Goal: Information Seeking & Learning: Learn about a topic

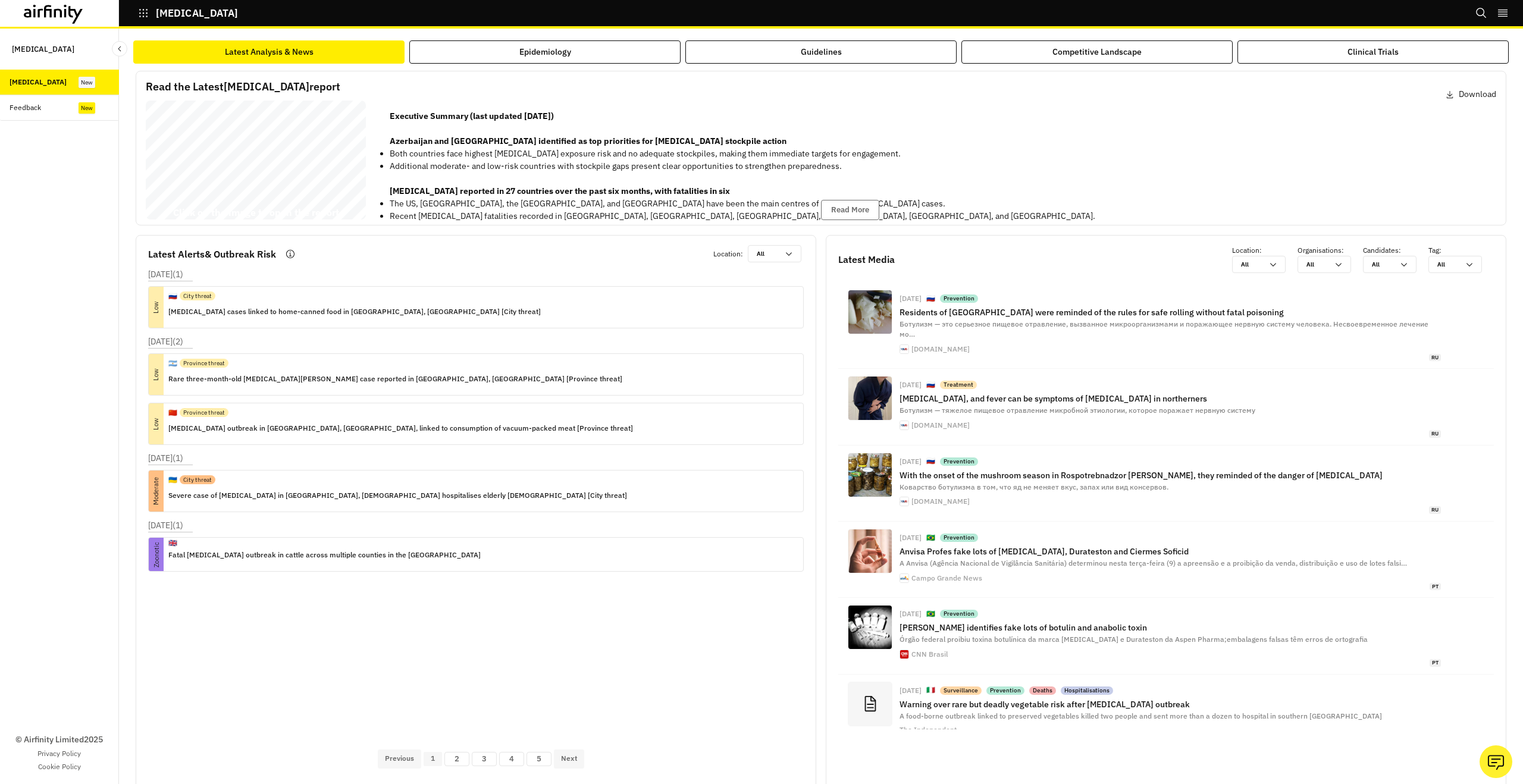
click at [57, 23] on icon at bounding box center [54, 14] width 60 height 19
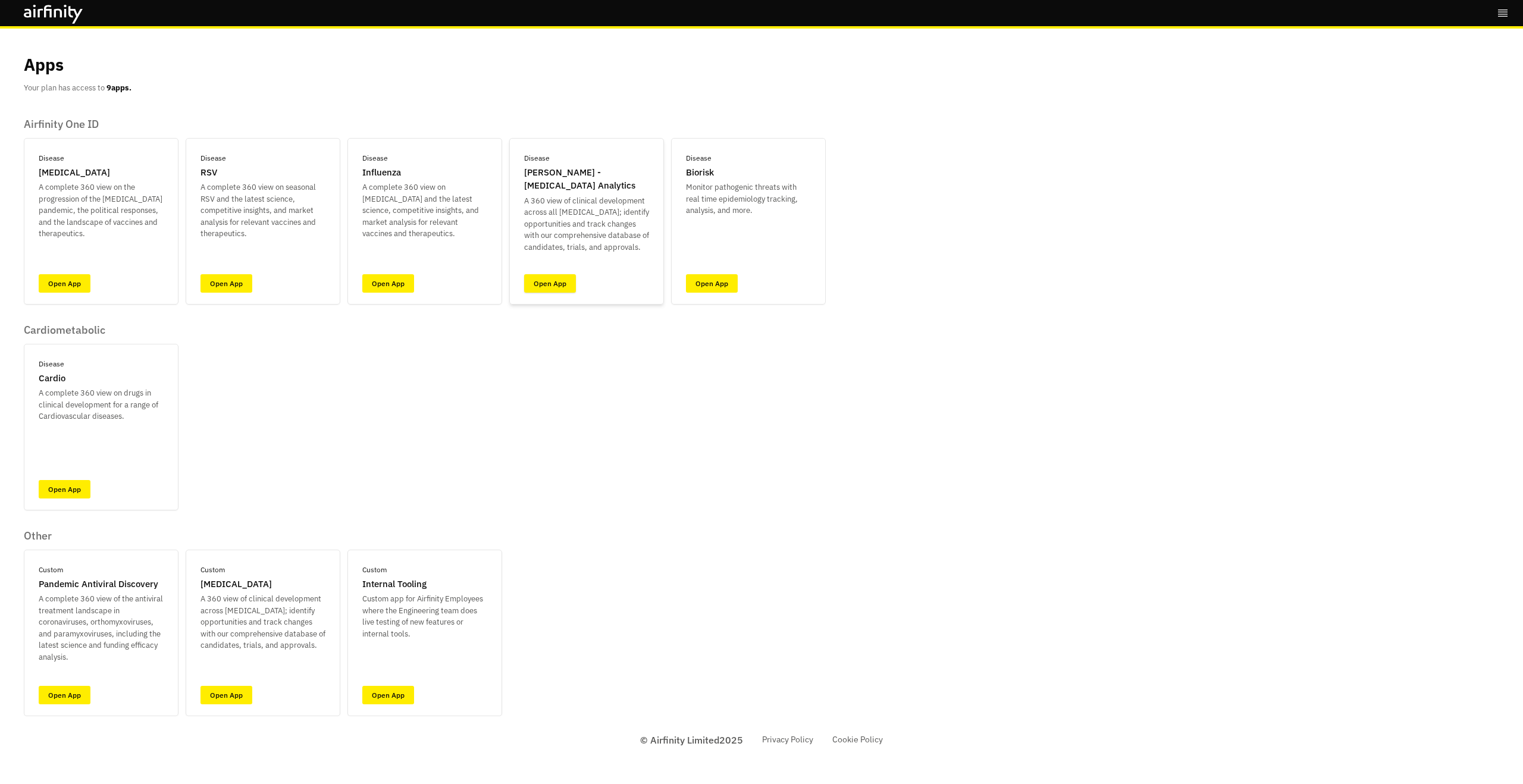
click at [549, 282] on link "Open App" at bounding box center [549, 283] width 52 height 18
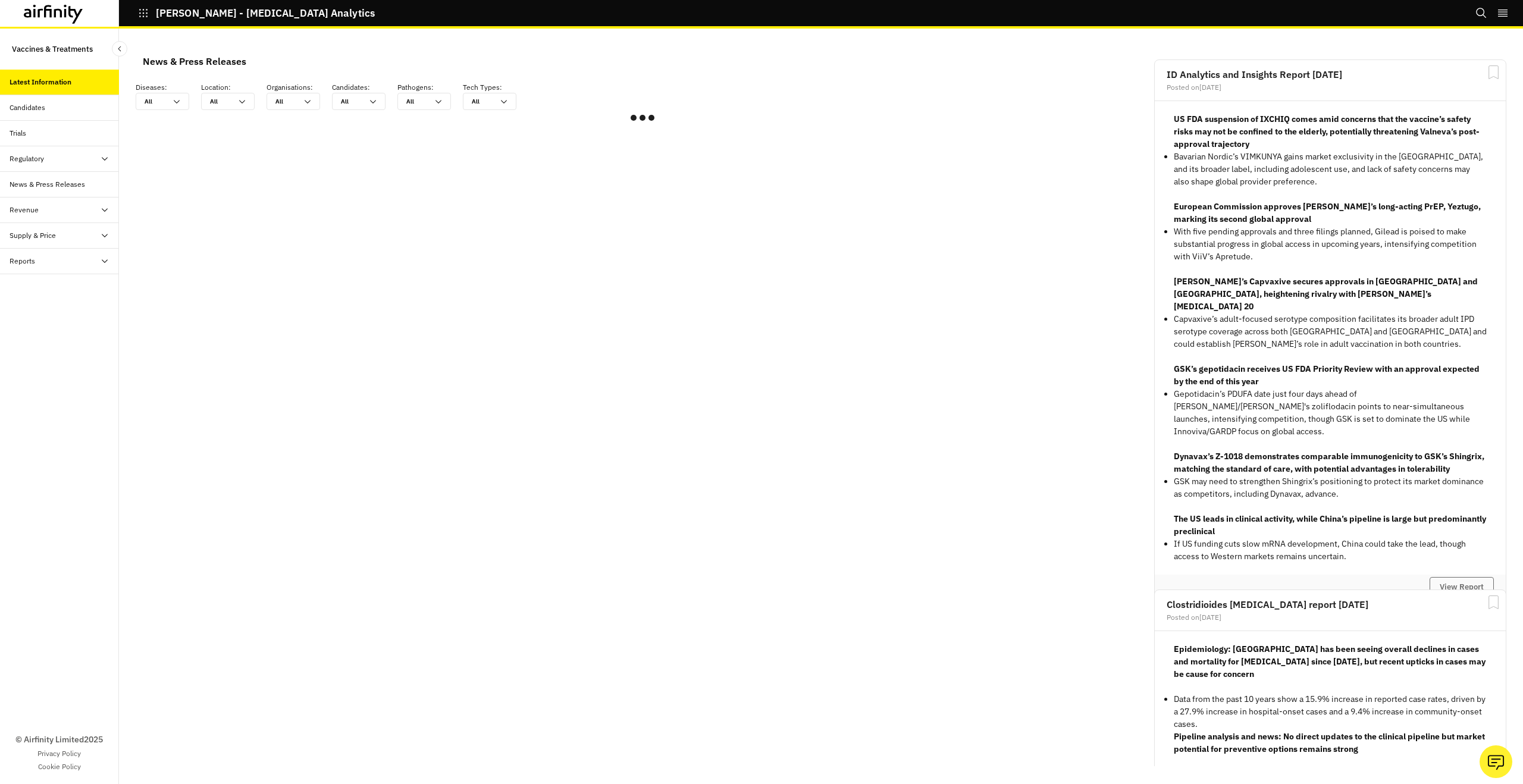
scroll to position [714, 357]
click at [79, 242] on div "Supply & Price" at bounding box center [59, 236] width 119 height 26
click at [79, 244] on div "Supply & Price" at bounding box center [59, 236] width 119 height 26
click at [77, 267] on div "Reports" at bounding box center [59, 261] width 119 height 26
click at [78, 295] on div "Reports" at bounding box center [59, 287] width 119 height 26
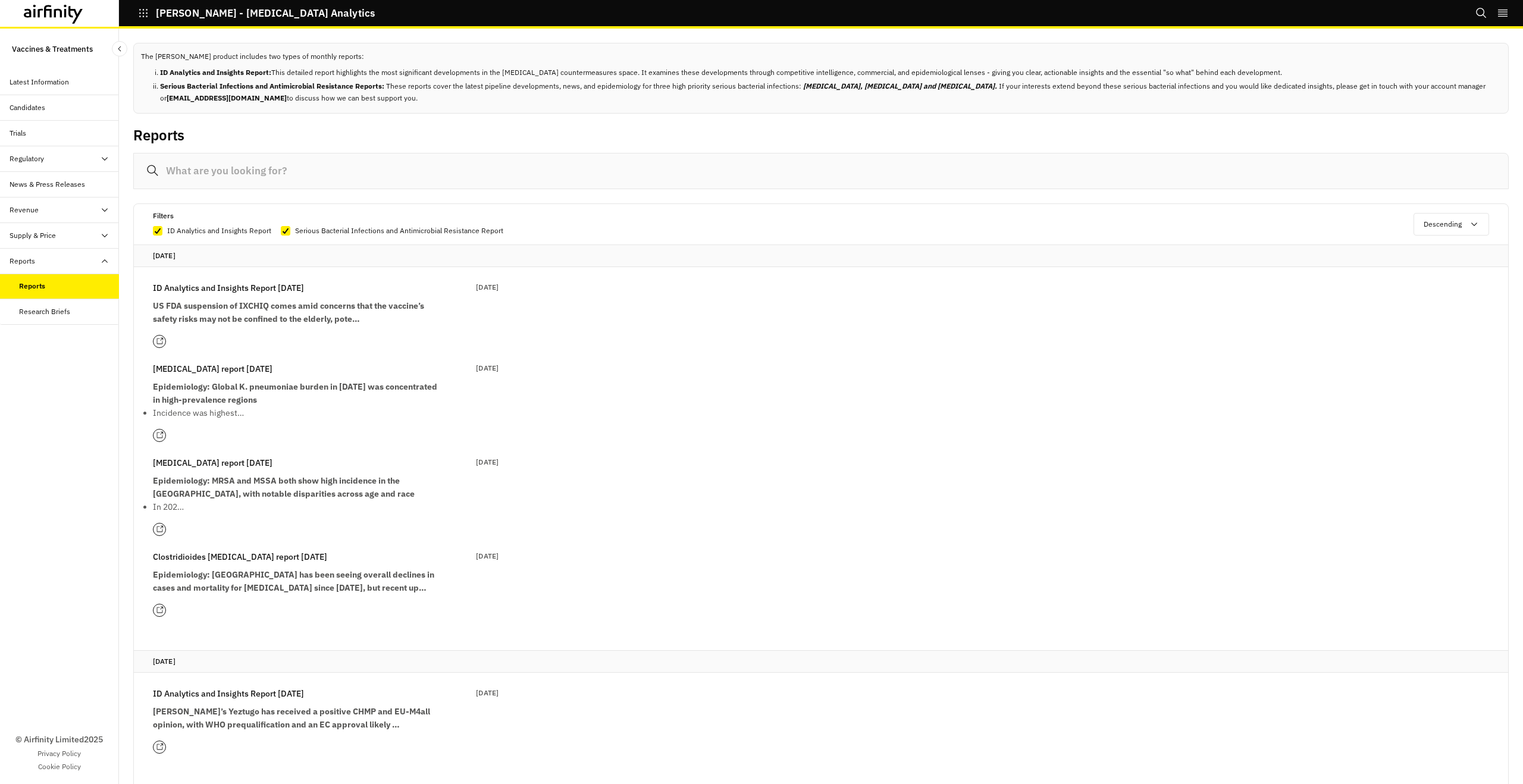
click at [25, 108] on div "Candidates" at bounding box center [27, 108] width 36 height 11
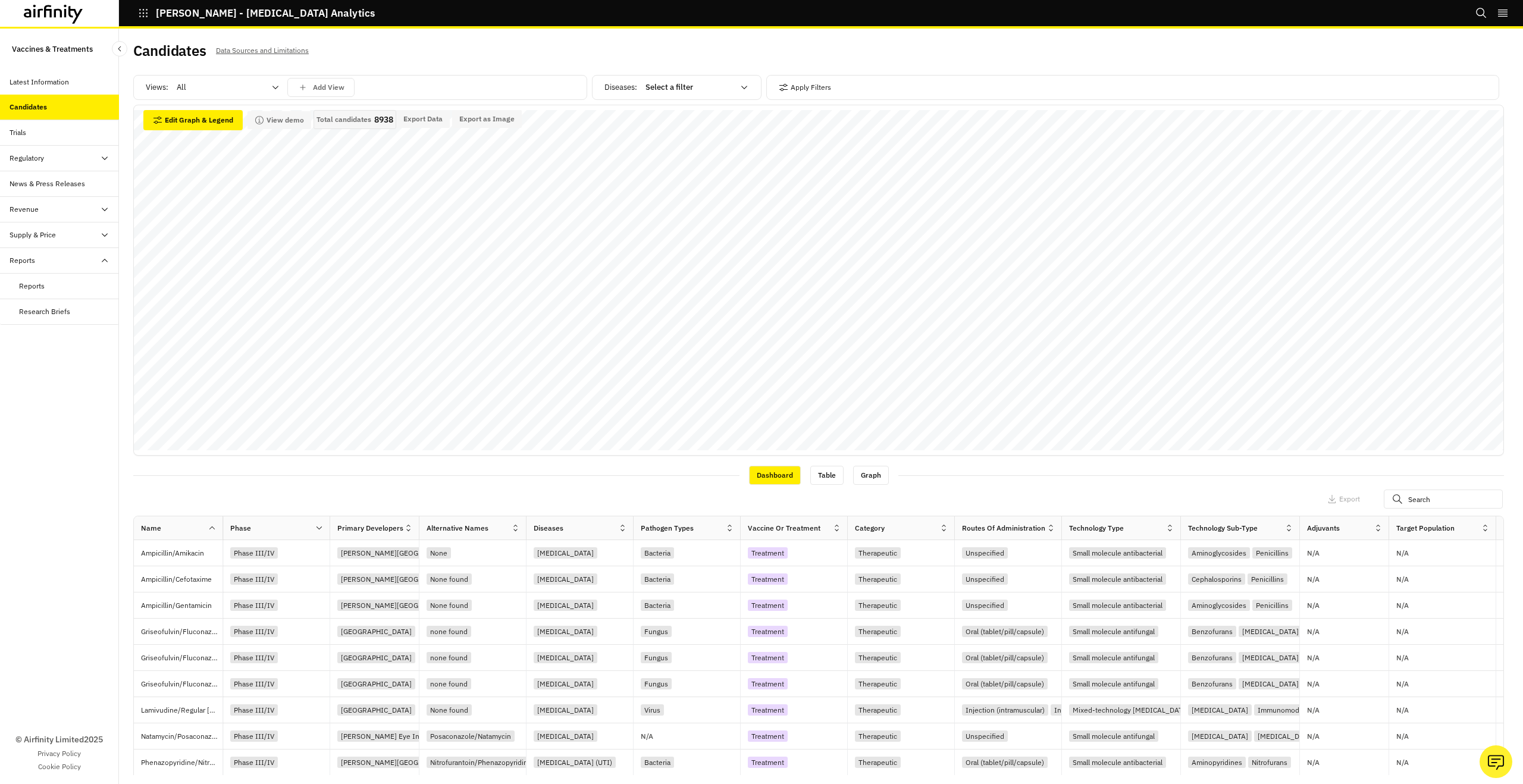
click at [71, 133] on div "Trials" at bounding box center [65, 133] width 110 height 11
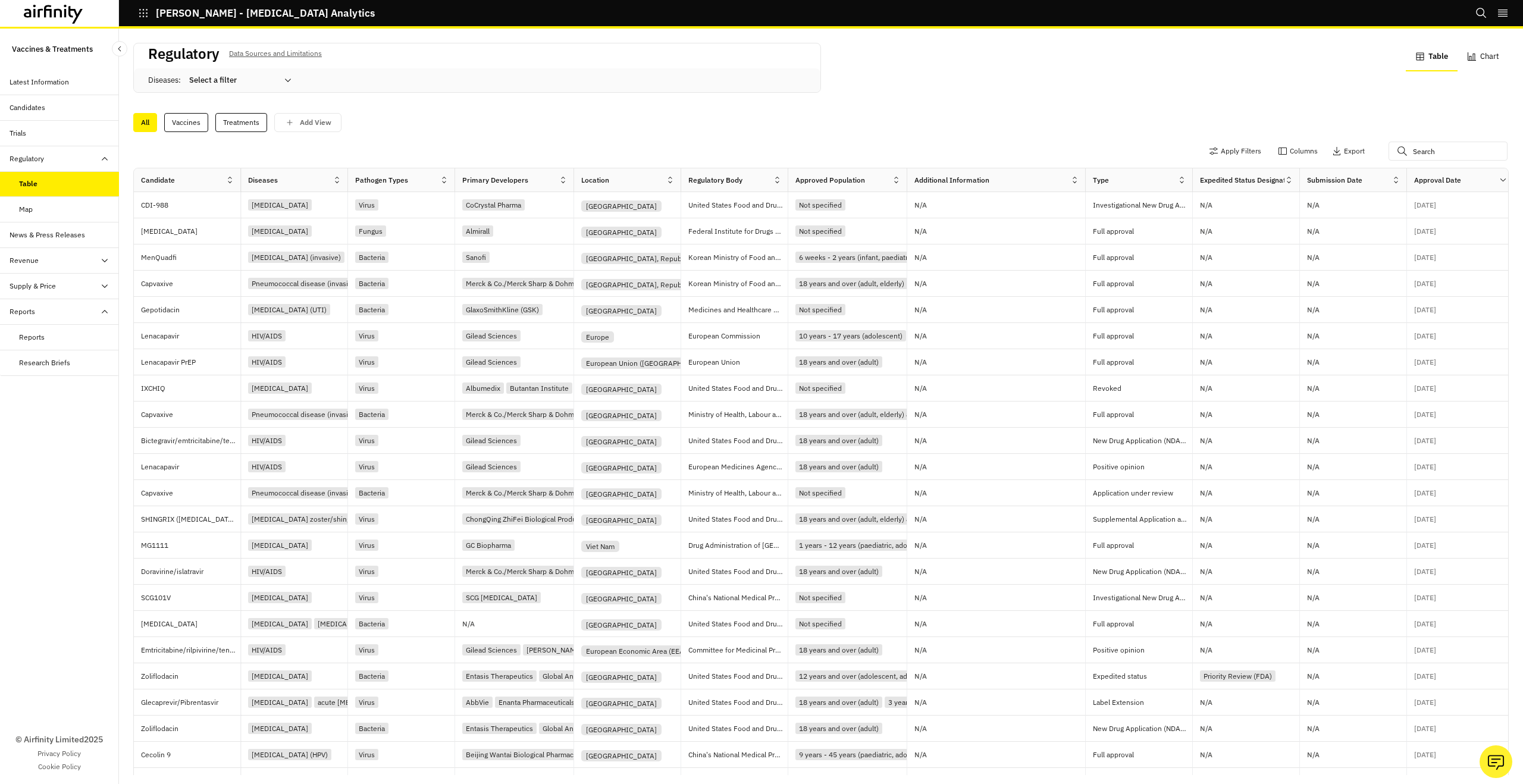
drag, startPoint x: 93, startPoint y: 286, endPoint x: 92, endPoint y: 295, distance: 9.1
click at [93, 286] on div "Supply & Price" at bounding box center [65, 286] width 110 height 11
click at [92, 311] on div "Table" at bounding box center [69, 312] width 100 height 11
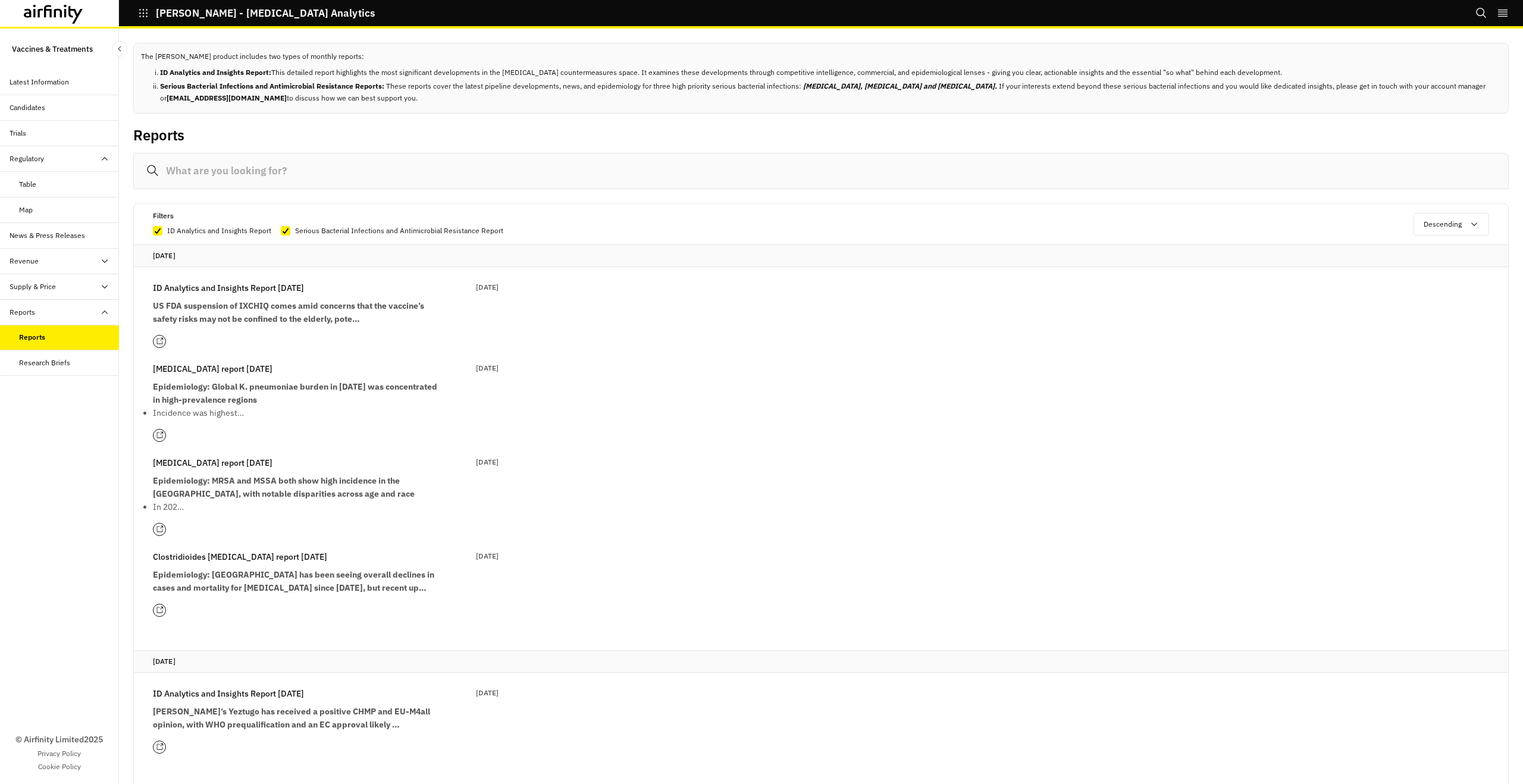
click at [244, 394] on strong "Epidemiology: Global K. pneumoniae burden in [DATE] was concentrated in high-pr…" at bounding box center [295, 393] width 284 height 24
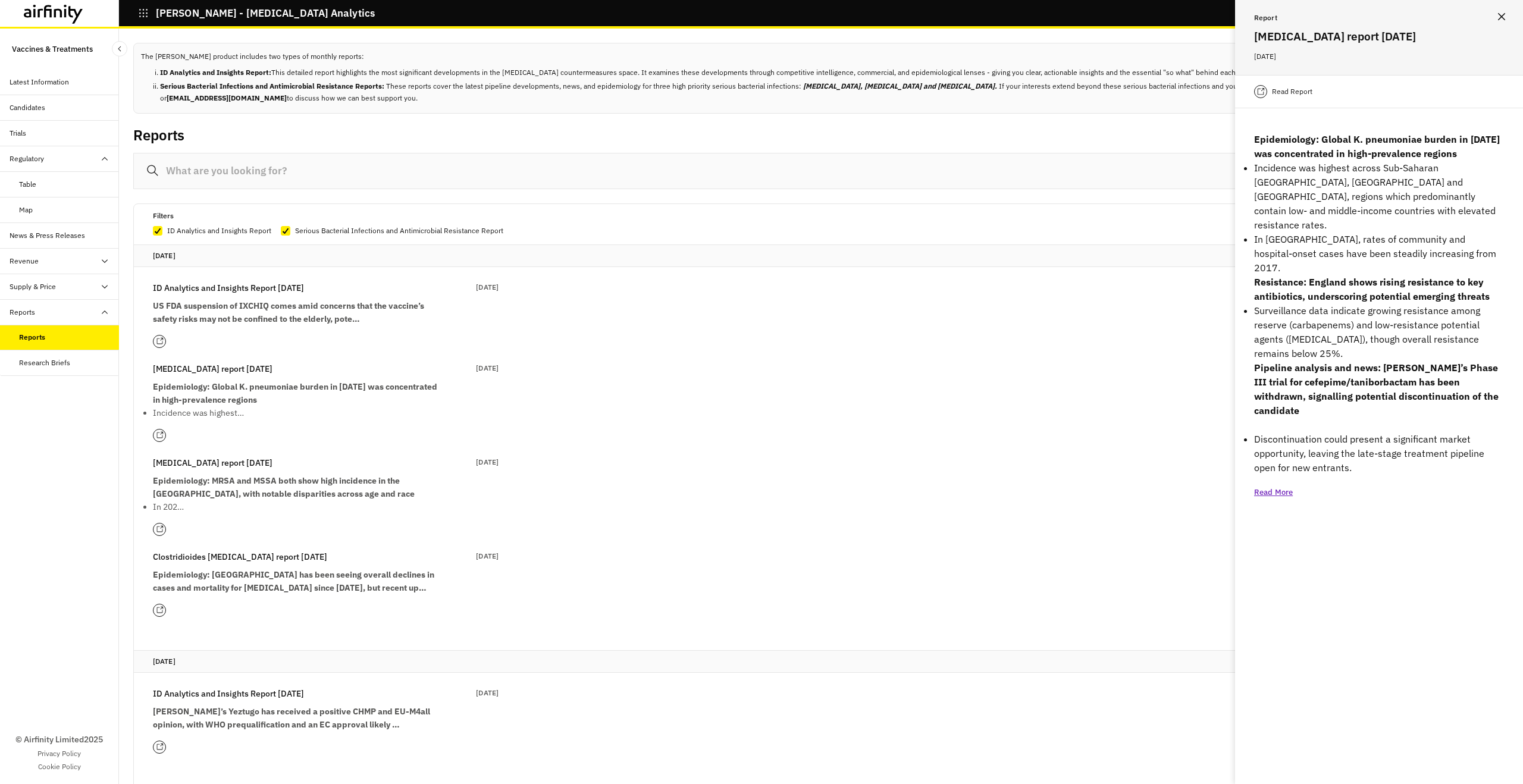
click at [1288, 88] on p "Read Report" at bounding box center [1292, 92] width 40 height 12
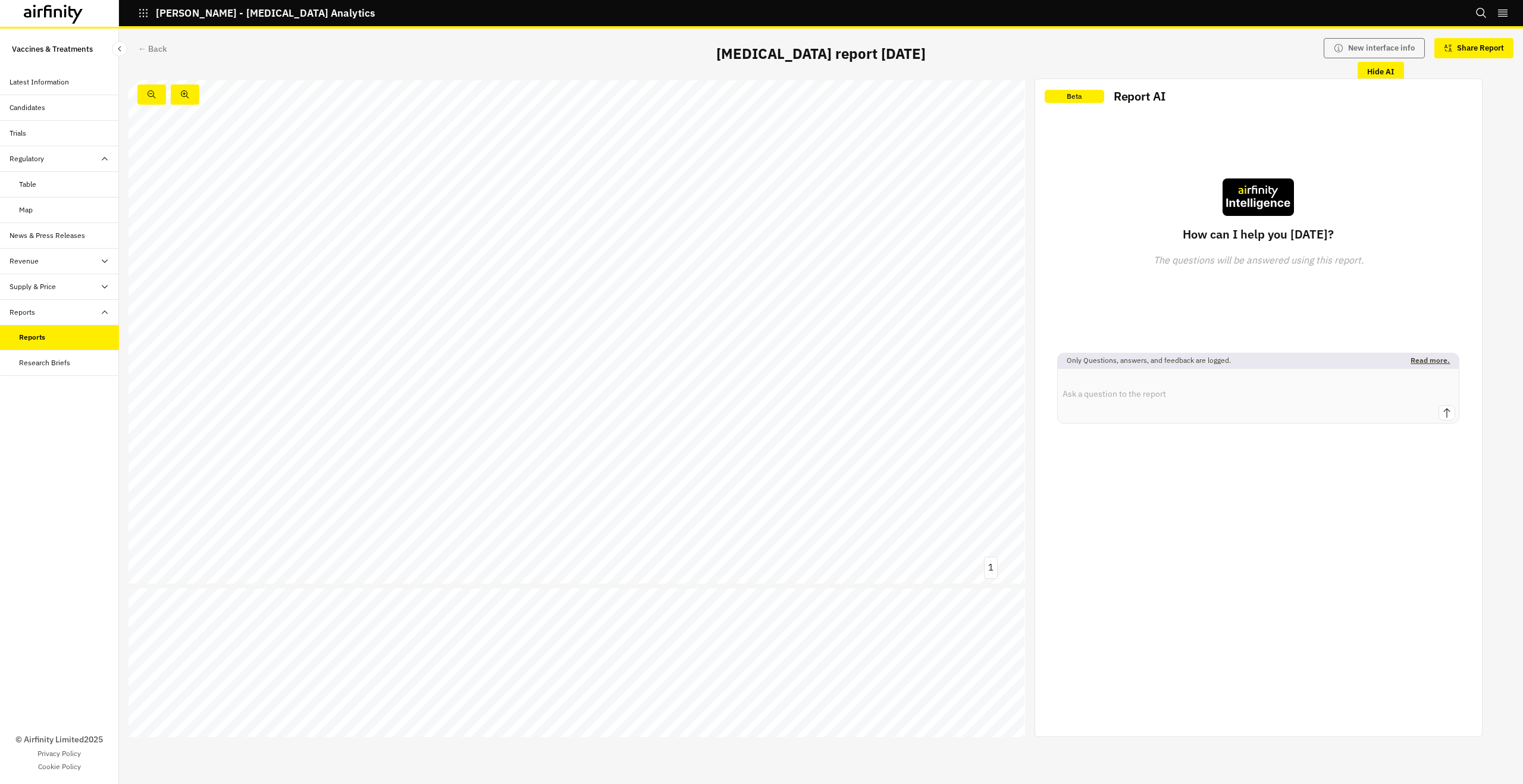
click at [1172, 394] on textarea at bounding box center [1258, 387] width 401 height 37
type textarea "gsk ?"
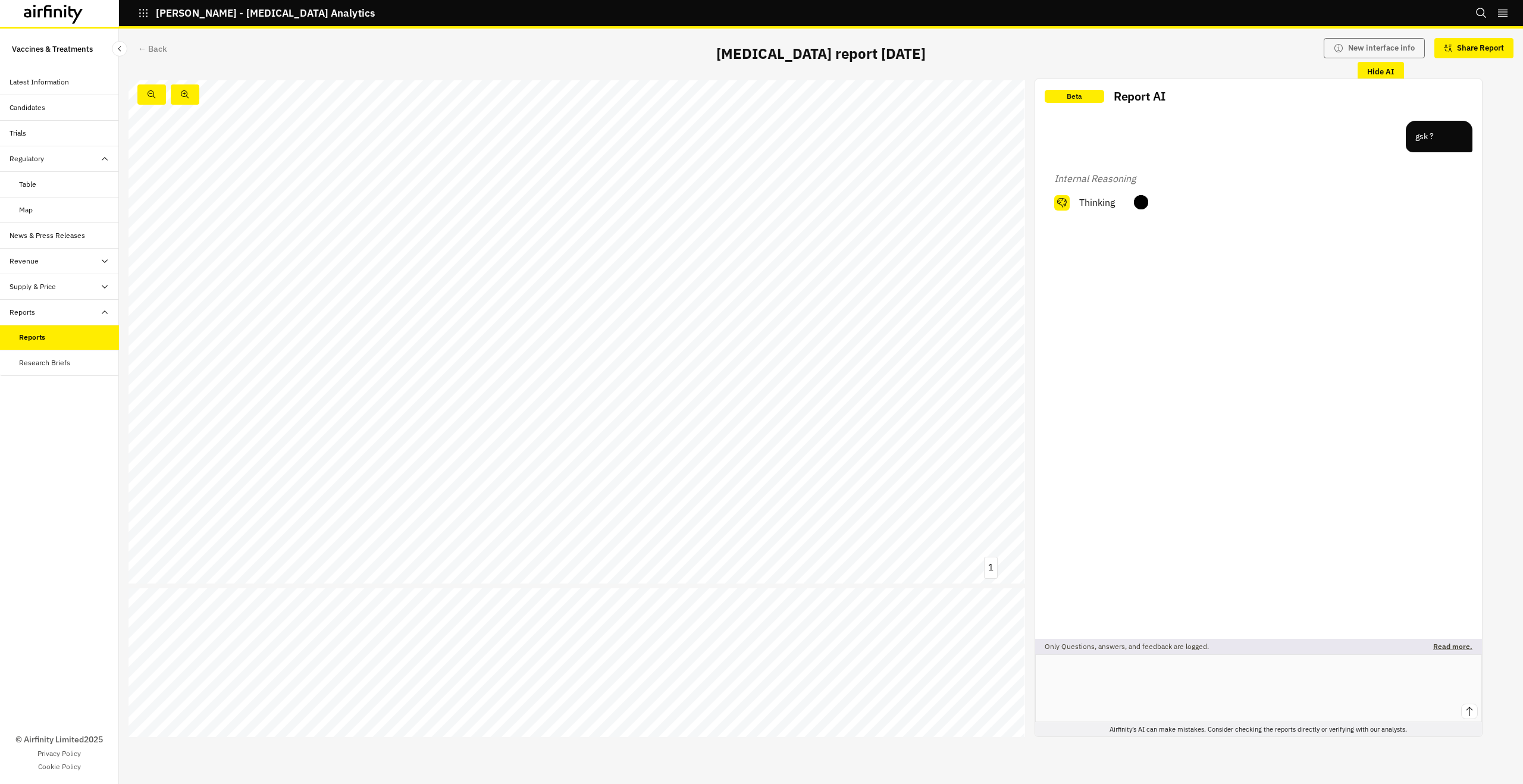
click at [811, 418] on div "Klebsiella pneumoniae report Serious bacterial infections and antimicrobial res…" at bounding box center [577, 332] width 897 height 504
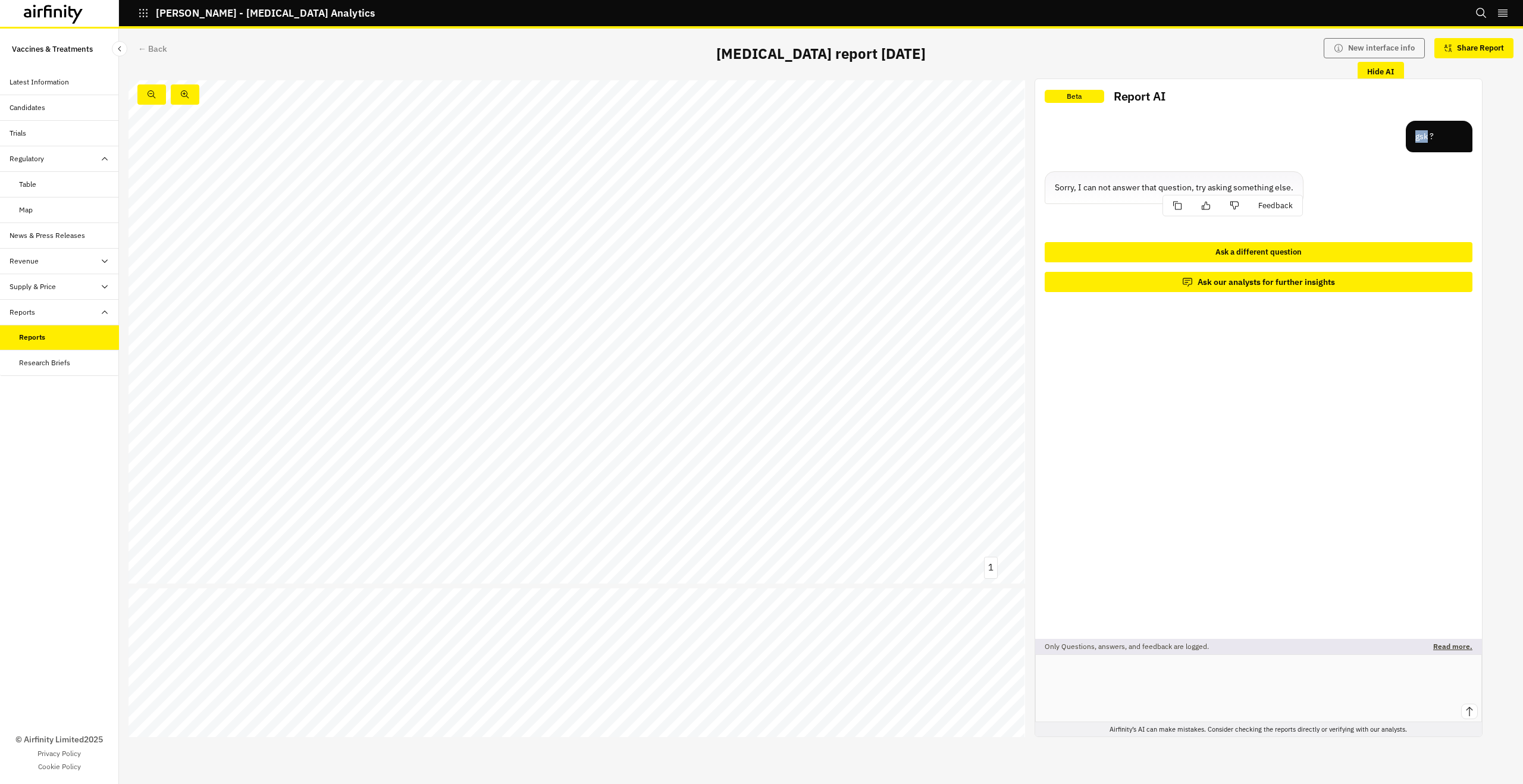
click at [37, 338] on div "Reports" at bounding box center [32, 337] width 26 height 11
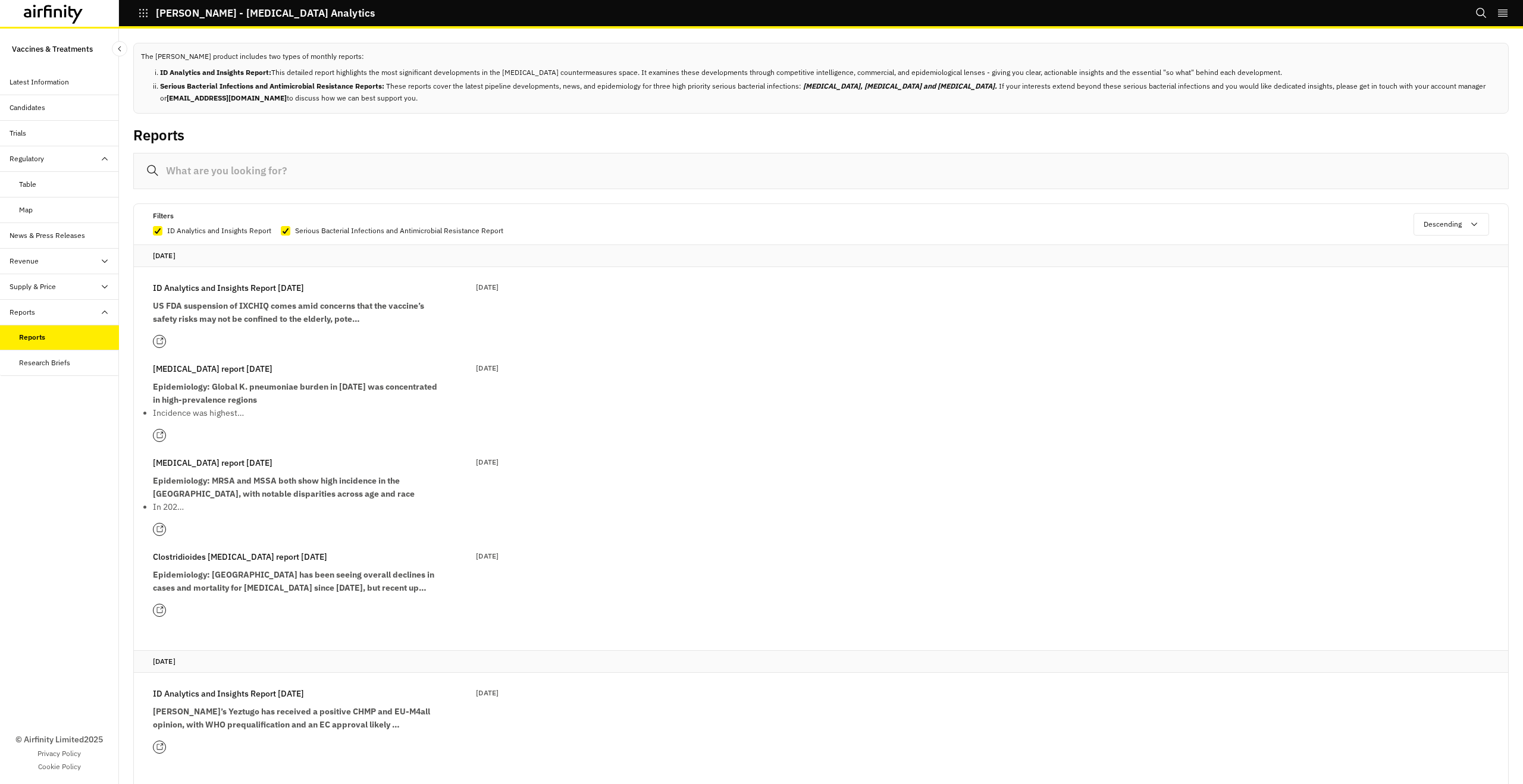
click at [217, 504] on p "In 202…" at bounding box center [295, 506] width 286 height 13
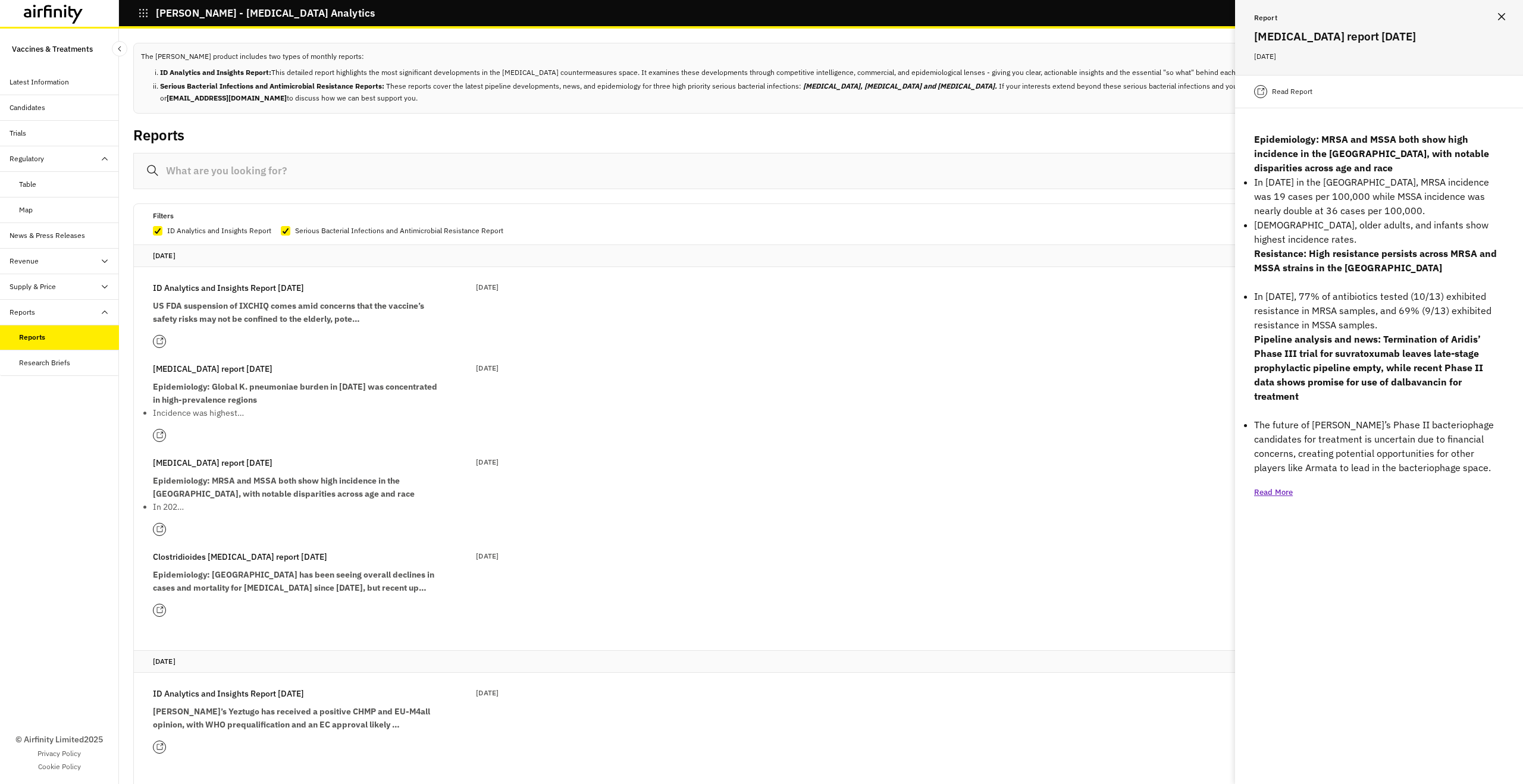
click at [1261, 487] on p "Read More" at bounding box center [1273, 493] width 38 height 12
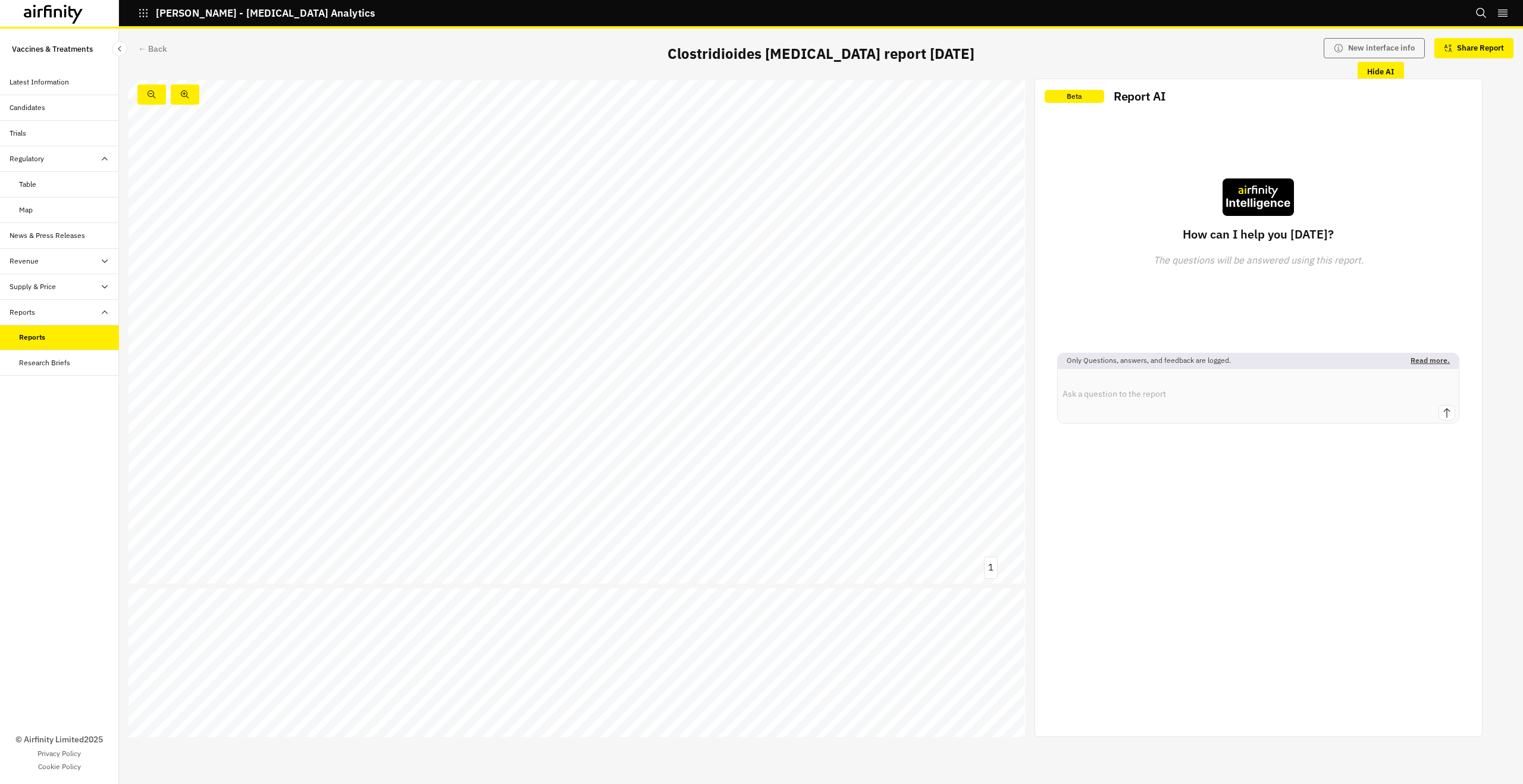
click at [461, 525] on div "Clostridioides difficile report Serious bacterial infections and antimicrobial …" at bounding box center [577, 332] width 897 height 504
click at [34, 321] on div "Reports" at bounding box center [59, 313] width 119 height 26
click at [52, 319] on div "Reports" at bounding box center [59, 313] width 119 height 26
click at [63, 342] on div "Reports" at bounding box center [69, 337] width 100 height 11
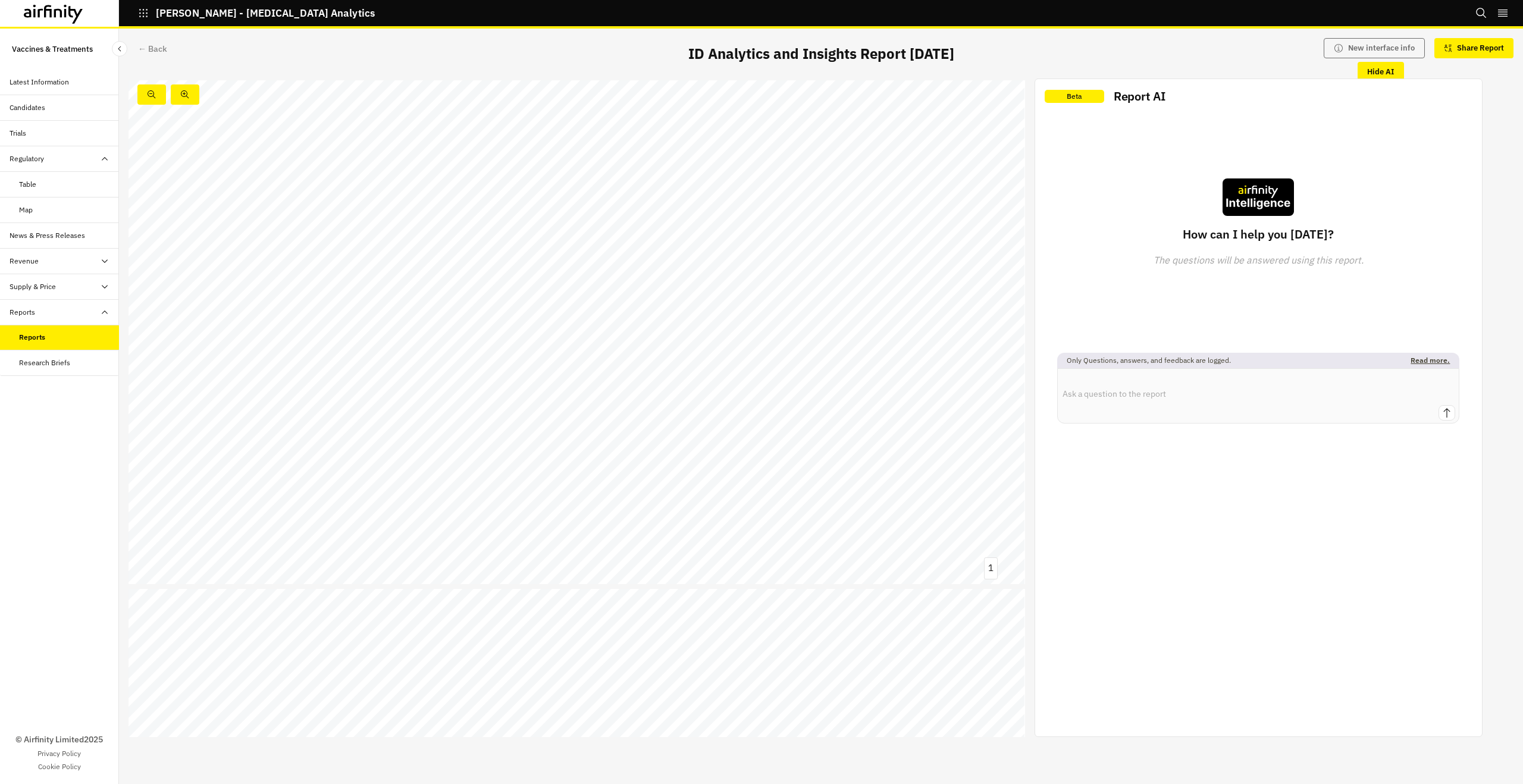
scroll to position [7515, 0]
